Goal: Task Accomplishment & Management: Complete application form

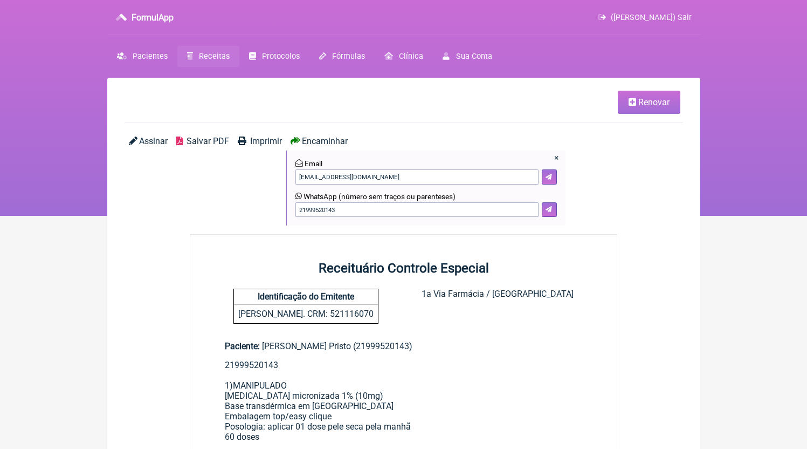
click at [209, 57] on span "Receitas" at bounding box center [214, 56] width 31 height 9
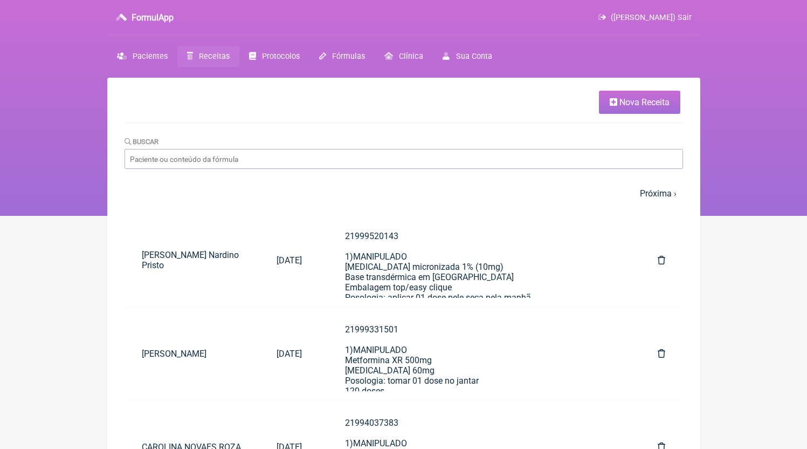
click at [620, 102] on span "Nova Receita" at bounding box center [645, 102] width 50 height 10
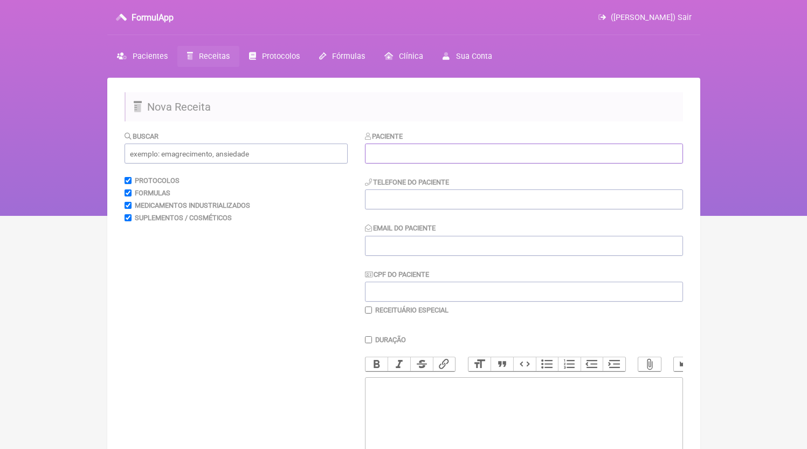
click at [415, 157] on input "text" at bounding box center [524, 153] width 318 height 20
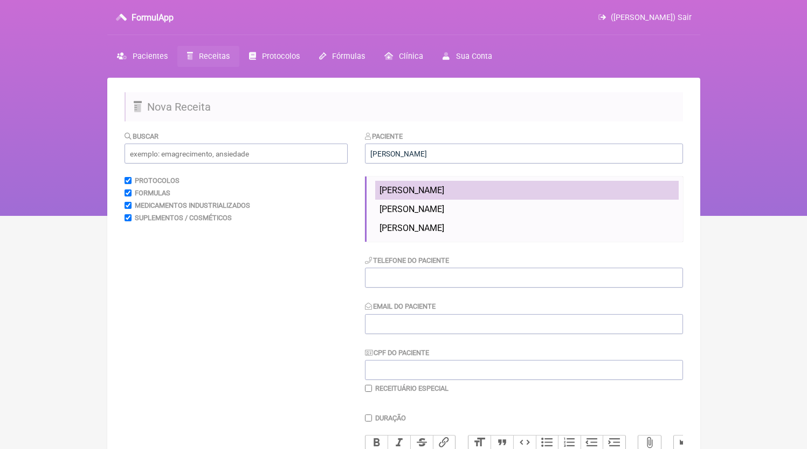
click at [440, 184] on li "[PERSON_NAME]" at bounding box center [527, 190] width 304 height 19
type input "[PERSON_NAME]"
type input "21997746457"
type input "[EMAIL_ADDRESS][DOMAIN_NAME]"
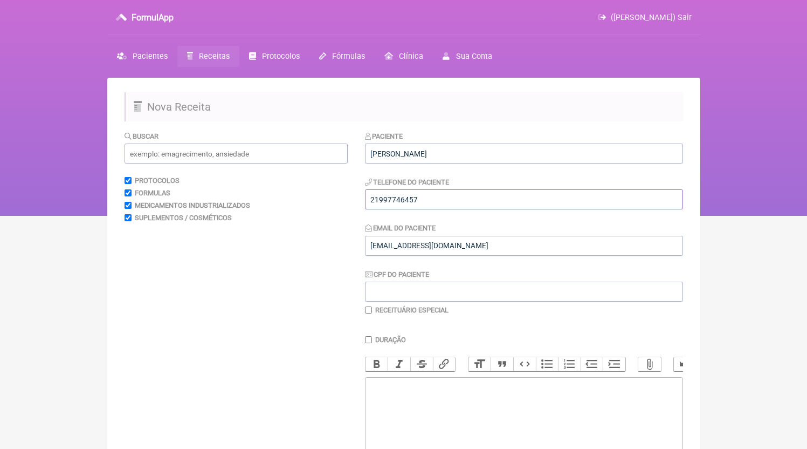
click at [435, 204] on input "21997746457" at bounding box center [524, 199] width 318 height 20
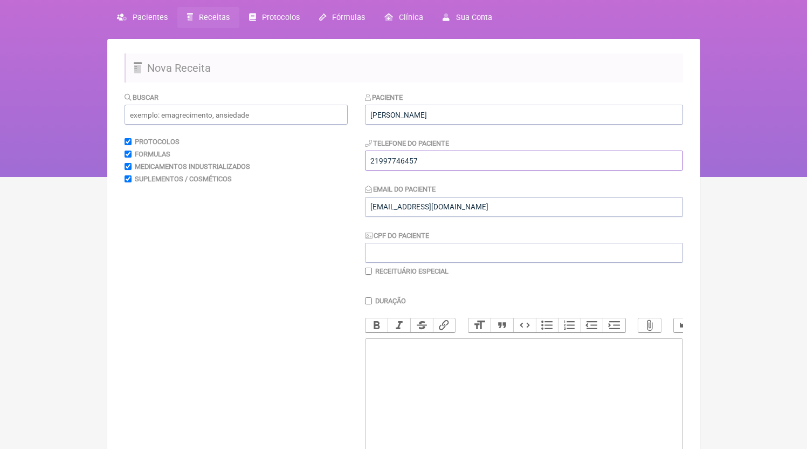
scroll to position [71, 0]
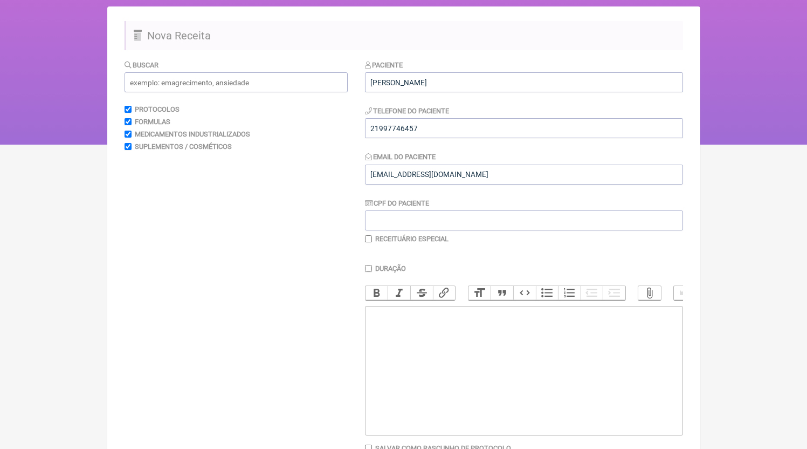
click at [441, 375] on trix-editor at bounding box center [524, 370] width 318 height 129
paste trix-editor "<div>21997746457</div>"
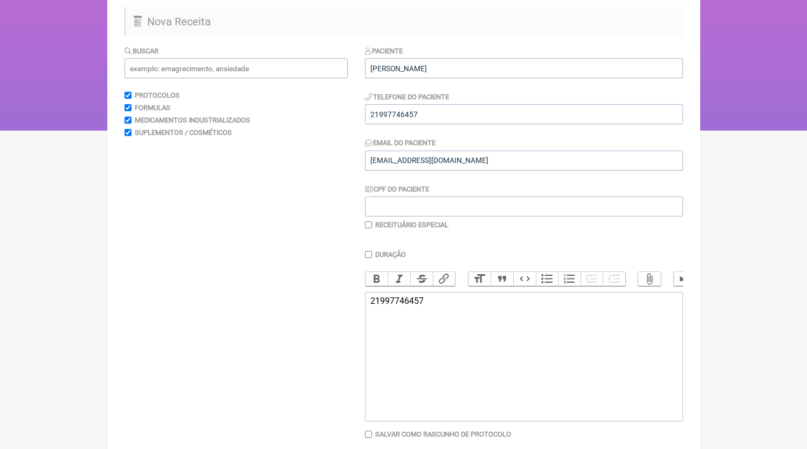
scroll to position [145, 0]
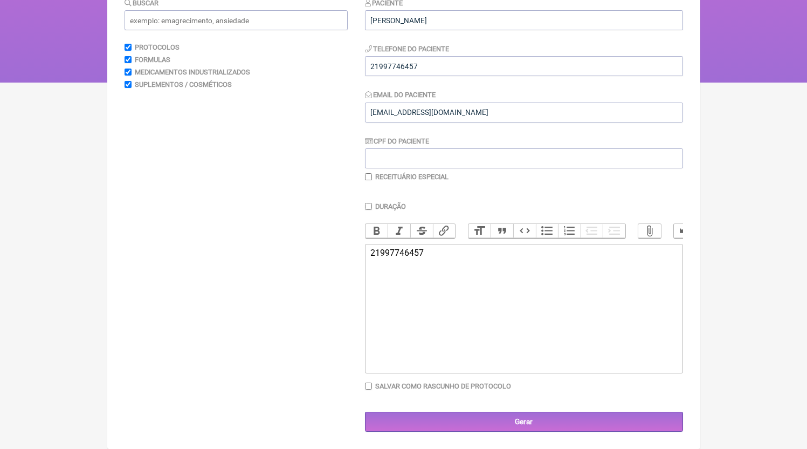
click at [445, 307] on trix-editor "21997746457" at bounding box center [524, 308] width 318 height 129
paste trix-editor "<div>21997746457<br><br>1MANIPULADO<br>Calcio citrato 750mg<br>Vitamina D3 5.00…"
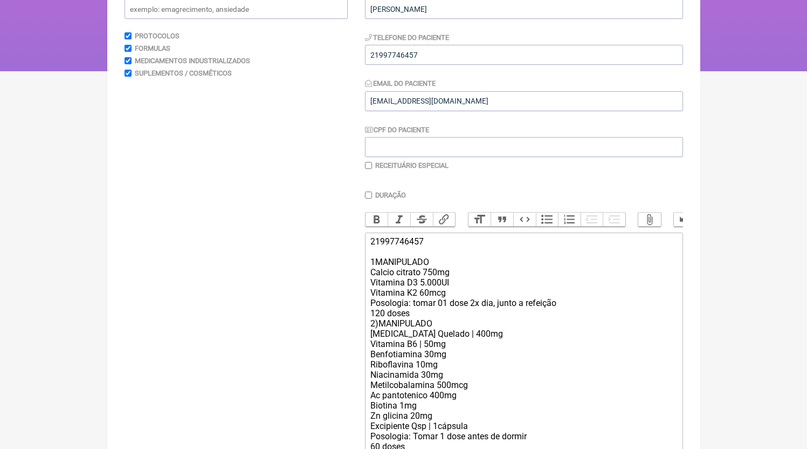
click at [421, 326] on div "21997746457 1MANIPULADO Calcio citrato 750mg Vitamina D3 5.000UI Vitamina K2 60…" at bounding box center [523, 369] width 306 height 266
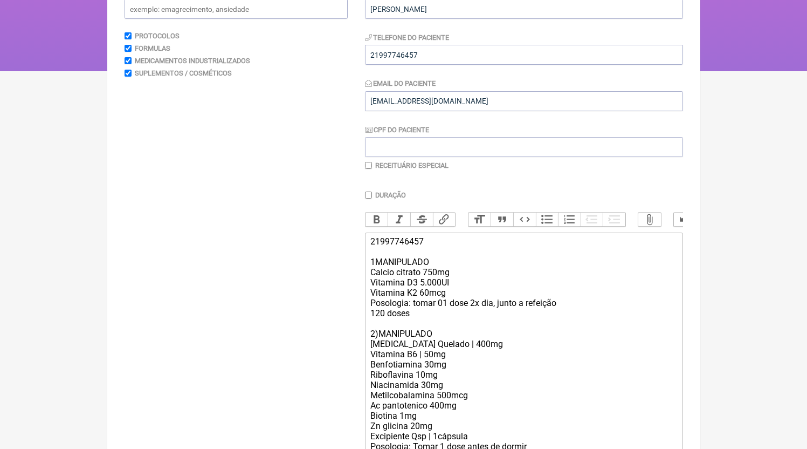
scroll to position [300, 0]
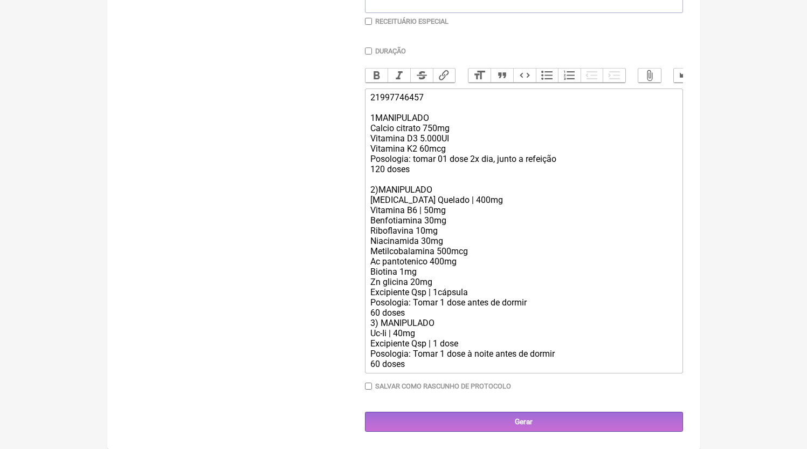
click at [414, 314] on div "21997746457 1MANIPULADO Calcio citrato 750mg Vitamina D3 5.000UI Vitamina K2 60…" at bounding box center [523, 230] width 306 height 277
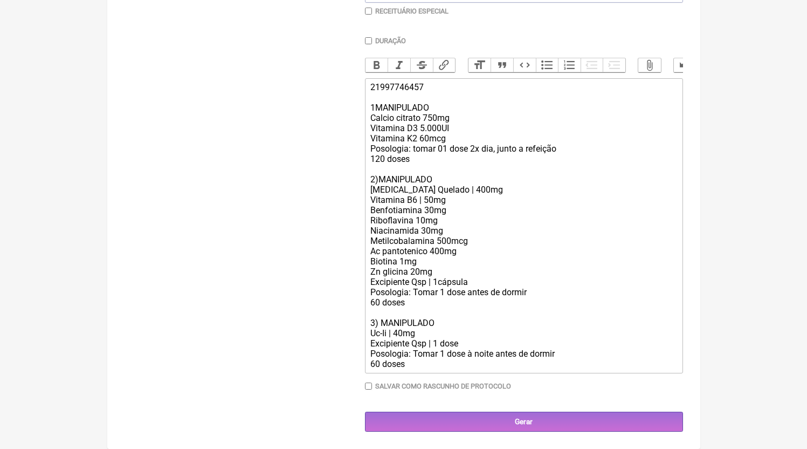
click at [469, 150] on div "21997746457 1MANIPULADO Calcio citrato 750mg Vitamina D3 5.000UI Vitamina K2 60…" at bounding box center [523, 225] width 306 height 287
click at [428, 369] on div "21997746457 1MANIPULADO Calcio citrato 750mg Vitamina D3 5.000UI Vitamina K2 60…" at bounding box center [523, 225] width 306 height 287
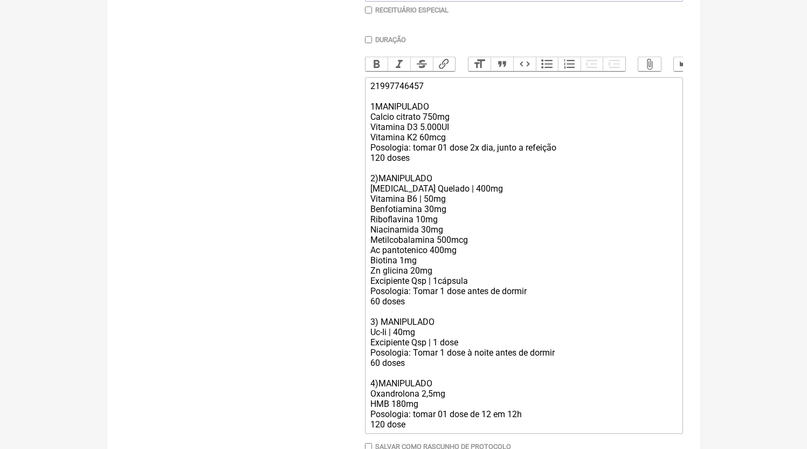
type trix-editor "<div>21997746457<br><br>1MANIPULADO<br>Calcio citrato 750mg<br>Vitamina D3 5.00…"
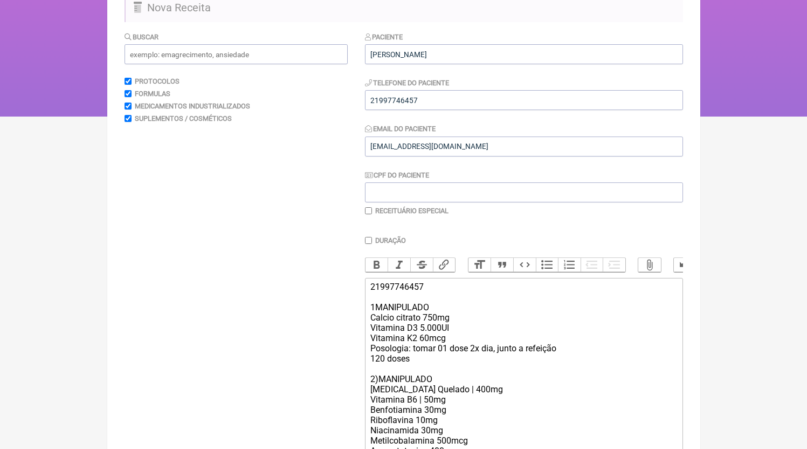
scroll to position [44, 0]
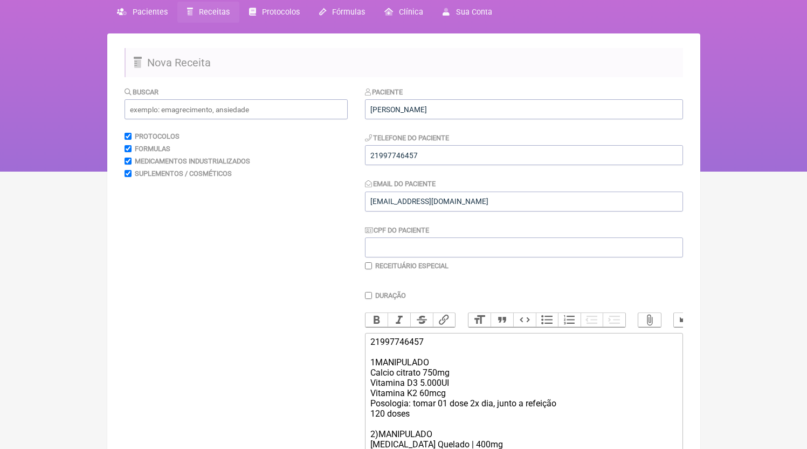
click at [415, 270] on label "Receituário Especial" at bounding box center [411, 266] width 73 height 8
checkbox input "true"
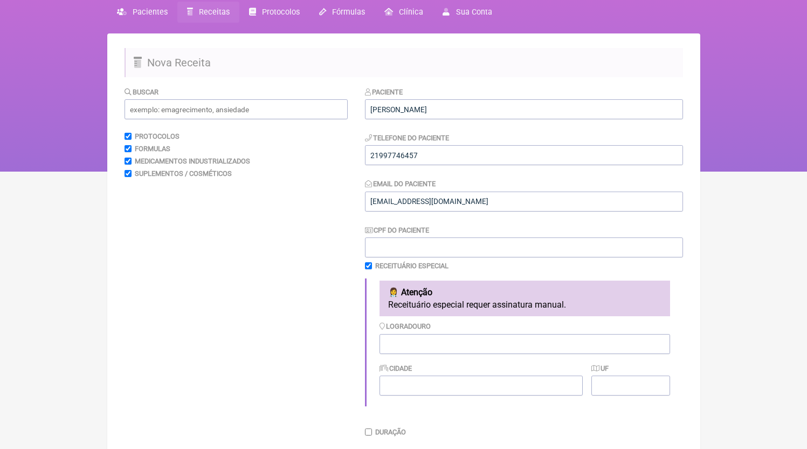
scroll to position [510, 0]
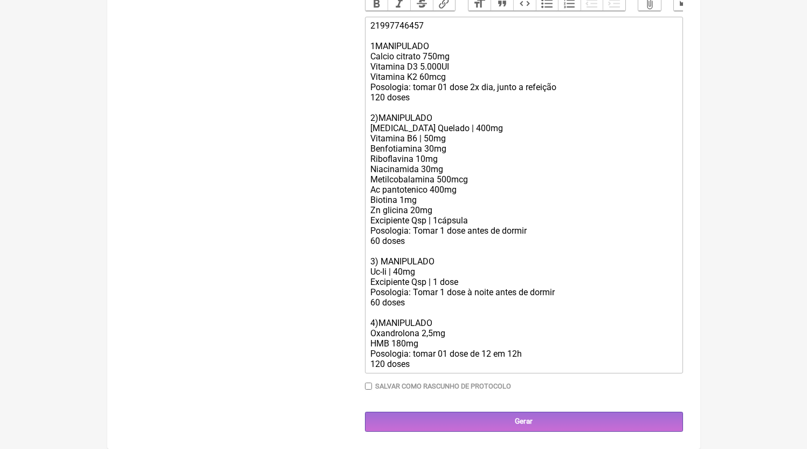
click at [381, 361] on div "21997746457 1MANIPULADO Calcio citrato 750mg Vitamina D3 5.000UI Vitamina K2 60…" at bounding box center [523, 194] width 306 height 348
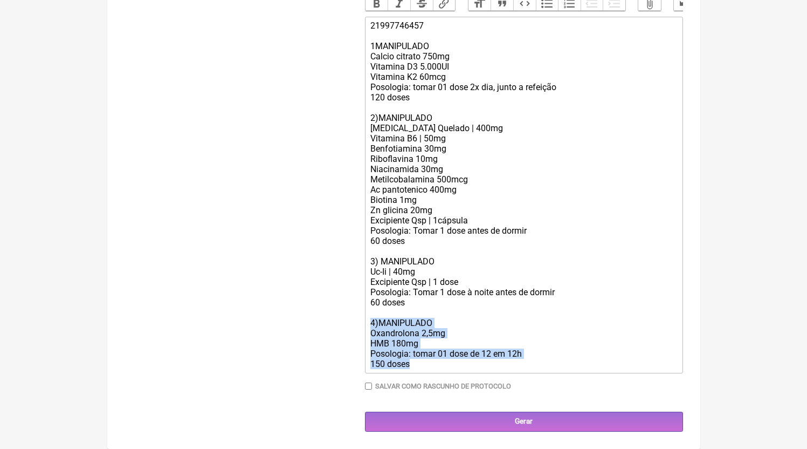
drag, startPoint x: 442, startPoint y: 368, endPoint x: 359, endPoint y: 324, distance: 94.3
click at [359, 324] on form "Buscar Protocolos Formulas Medicamentos Industrializados Suplementos / Cosmétic…" at bounding box center [404, 33] width 559 height 798
copy div "4)MANIPULADO Oxandrolona 2,5mg HMB 180mg Posologia: tomar 01 dose de 12 em 12h …"
click at [418, 341] on div "21997746457 1MANIPULADO Calcio citrato 750mg Vitamina D3 5.000UI Vitamina K2 60…" at bounding box center [523, 194] width 306 height 348
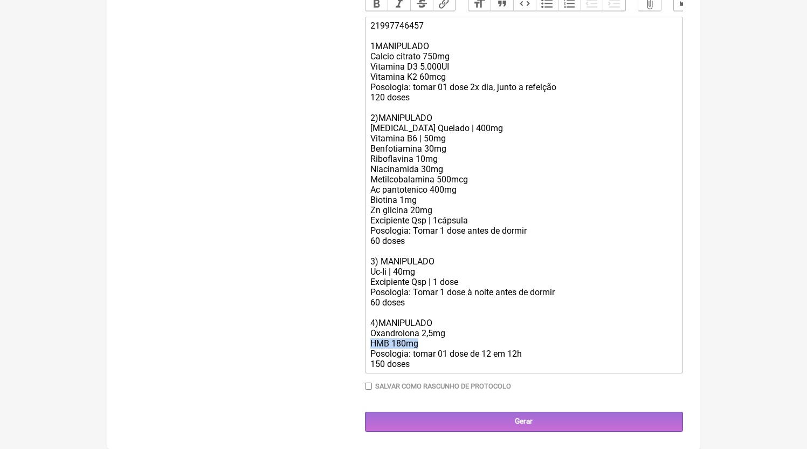
drag, startPoint x: 437, startPoint y: 346, endPoint x: 319, endPoint y: 340, distance: 118.2
click at [319, 340] on form "Buscar Protocolos Formulas Medicamentos Industrializados Suplementos / Cosmétic…" at bounding box center [404, 33] width 559 height 798
type trix-editor "<div>21997746457<br><br>1MANIPULADO<br>Calcio citrato 750mg<br>Vitamina D3 5.00…"
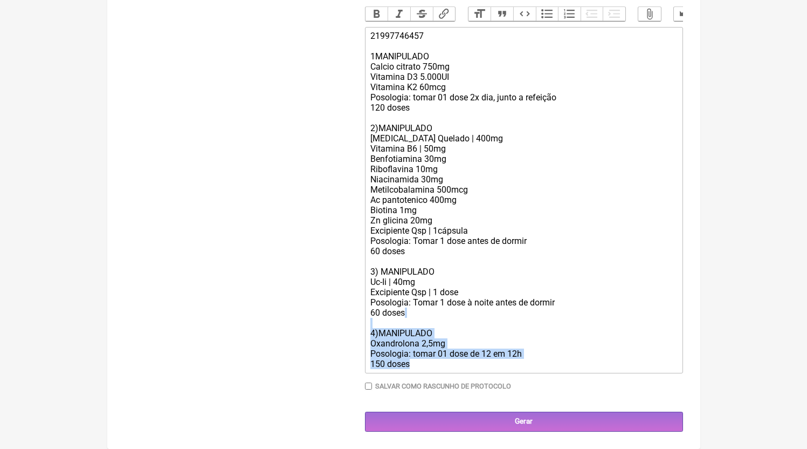
drag, startPoint x: 422, startPoint y: 367, endPoint x: 344, endPoint y: 325, distance: 88.8
click at [344, 325] on form "Buscar Protocolos Formulas Medicamentos Industrializados Suplementos / Cosmétic…" at bounding box center [404, 37] width 559 height 787
copy div "4)MANIPULADO Oxandrolona 2,5mg Posologia: tomar 01 dose de 12 em 12h 150 doses"
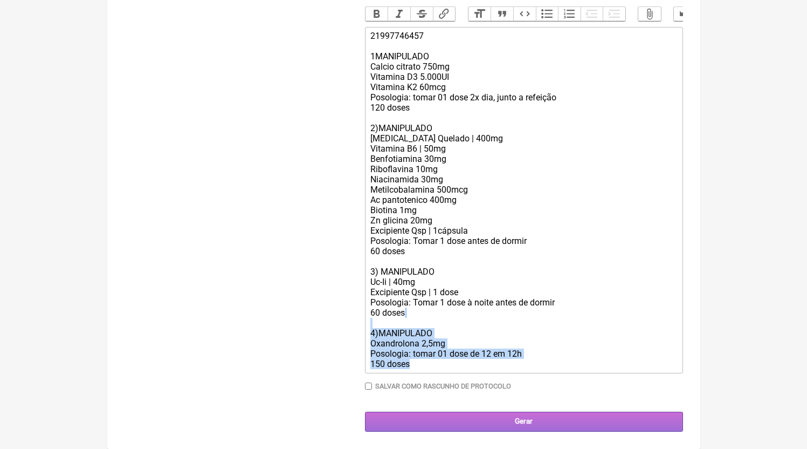
click at [472, 416] on input "Gerar" at bounding box center [524, 421] width 318 height 20
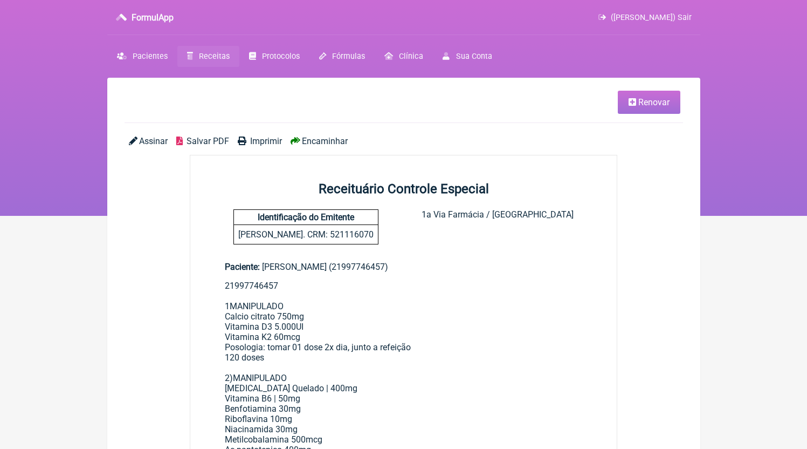
click at [209, 145] on span "Salvar PDF" at bounding box center [208, 141] width 43 height 10
click at [214, 64] on link "Receitas" at bounding box center [208, 56] width 62 height 21
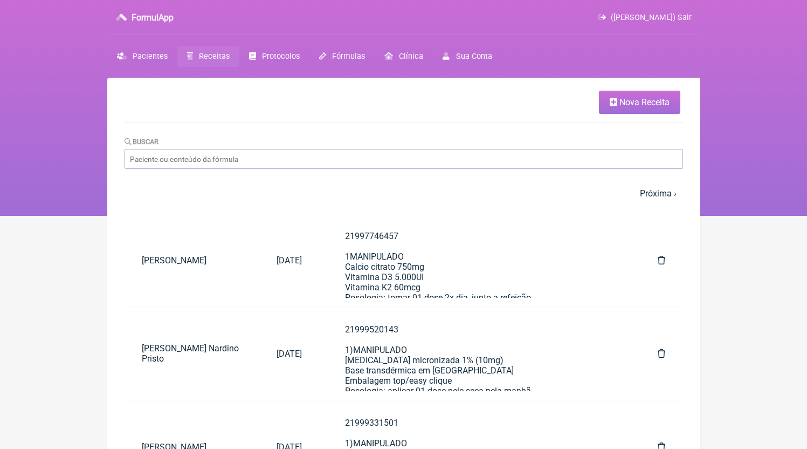
click at [629, 102] on span "Nova Receita" at bounding box center [645, 102] width 50 height 10
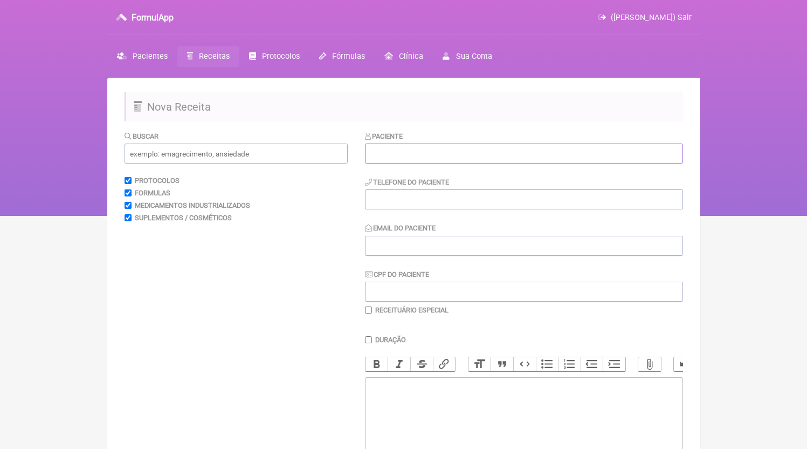
click at [401, 156] on input "text" at bounding box center [524, 153] width 318 height 20
paste input "Conrado Ramos Machado"
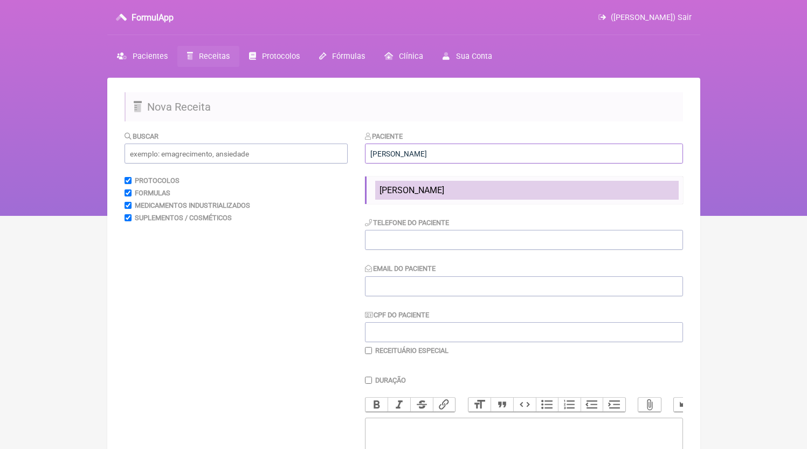
type input "Conrado Ramos Machado"
click at [428, 187] on span "Conrado Ramos Machado" at bounding box center [412, 190] width 65 height 10
type input "21996536683"
type input "[EMAIL_ADDRESS][DOMAIN_NAME]"
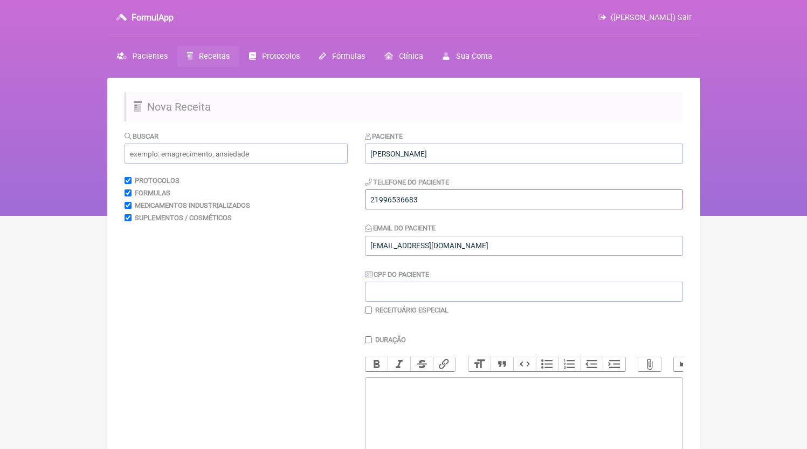
click at [419, 204] on input "21996536683" at bounding box center [524, 199] width 318 height 20
click at [436, 429] on trix-editor at bounding box center [524, 441] width 318 height 129
paste trix-editor "<div>21996536683</div>"
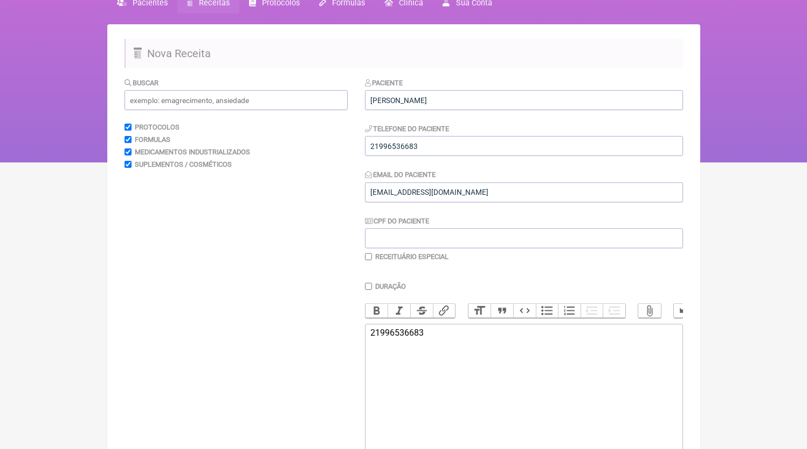
scroll to position [108, 0]
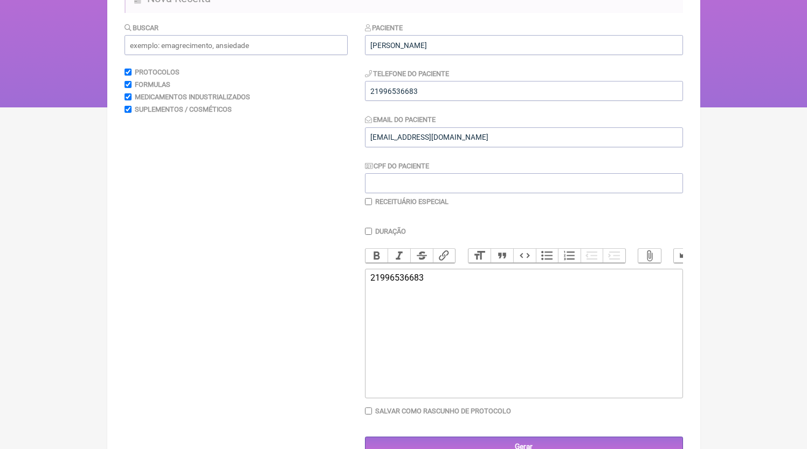
paste trix-editor "<div>21996536683<br><br>)MANIPULADO<br>Zinco quelado 10mg<br>Epigalatocatequina…"
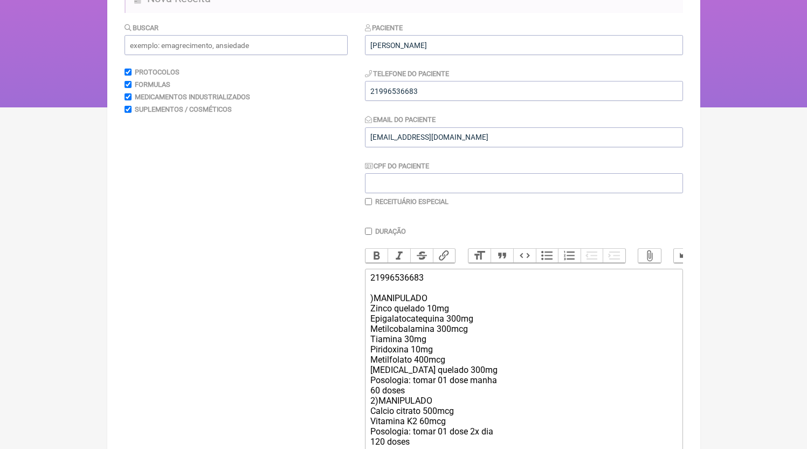
click at [368, 307] on trix-editor "21996536683 )MANIPULADO Zinco quelado 10mg Epigalatocatequina 300mg Metilcobala…" at bounding box center [524, 360] width 318 height 182
click at [464, 397] on div "21996536683 1)MANIPULADO Zinco quelado 10mg Epigalatocatequina 300mg Metilcobal…" at bounding box center [523, 359] width 306 height 174
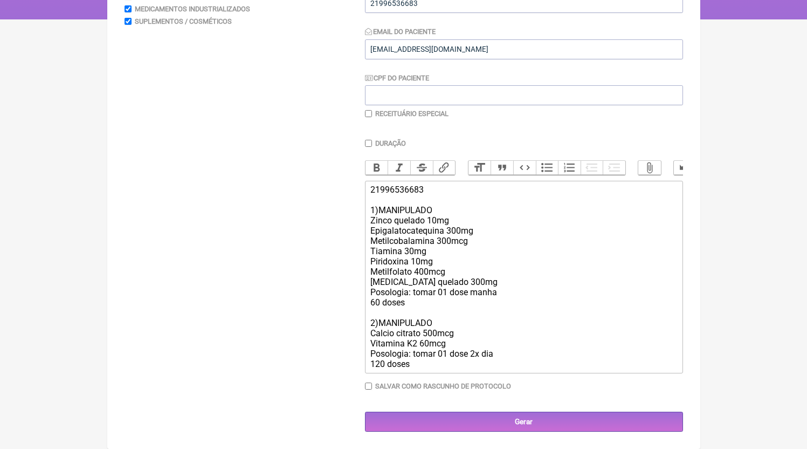
click at [415, 365] on div "21996536683 1)MANIPULADO Zinco quelado 10mg Epigalatocatequina 300mg Metilcobal…" at bounding box center [523, 276] width 306 height 184
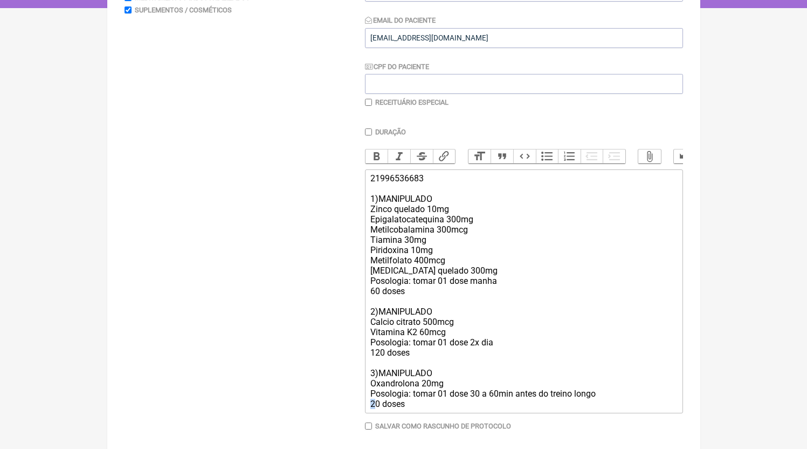
click at [372, 409] on div "21996536683 1)MANIPULADO Zinco quelado 10mg Epigalatocatequina 300mg Metilcobal…" at bounding box center [523, 291] width 306 height 236
type trix-editor "<div>21996536683<br><br>1)MANIPULADO<br>Zinco quelado 10mg<br>Epigalatocatequin…"
click at [383, 106] on label "Receituário Especial" at bounding box center [411, 102] width 73 height 8
checkbox input "true"
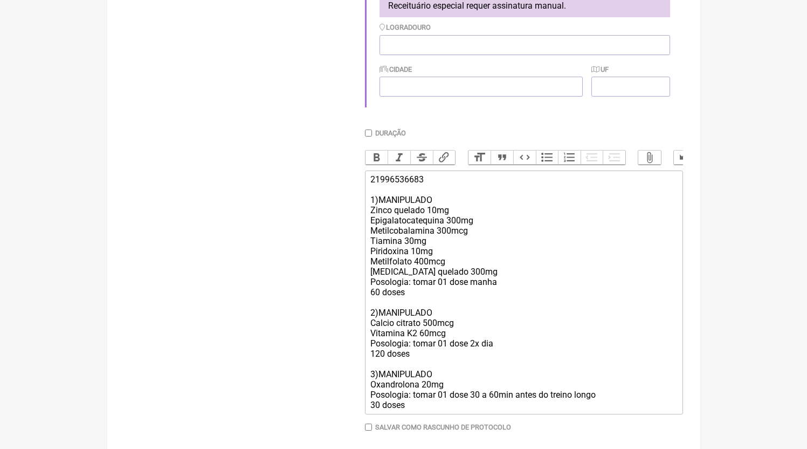
scroll to position [397, 0]
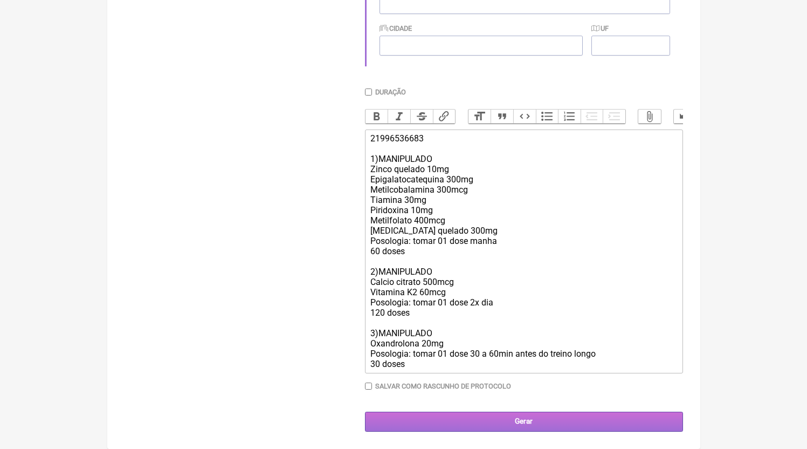
click at [518, 420] on input "Gerar" at bounding box center [524, 421] width 318 height 20
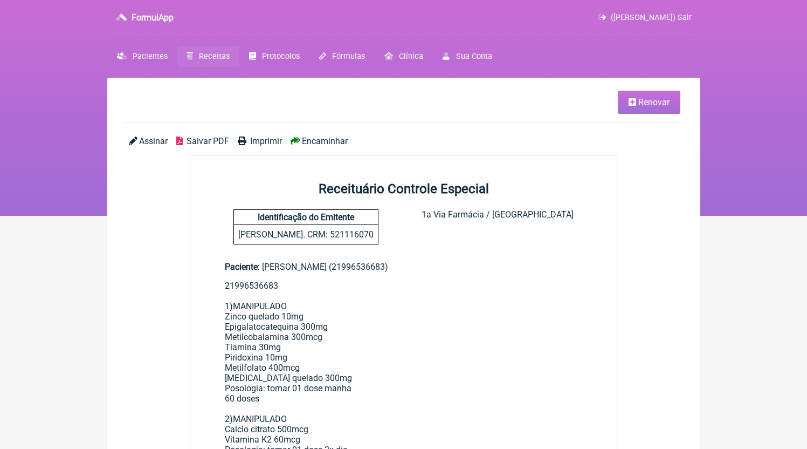
click at [209, 137] on span "Salvar PDF" at bounding box center [208, 141] width 43 height 10
click at [229, 65] on link "Receitas" at bounding box center [208, 56] width 62 height 21
